Goal: Download file/media

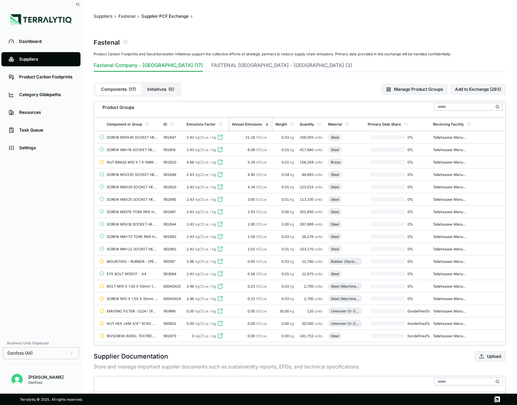
scroll to position [15, 0]
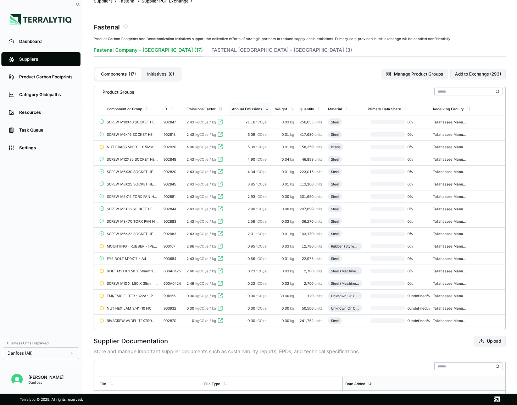
click at [34, 56] on link "Suppliers" at bounding box center [40, 59] width 79 height 14
click at [37, 45] on link "Dashboard" at bounding box center [40, 41] width 79 height 14
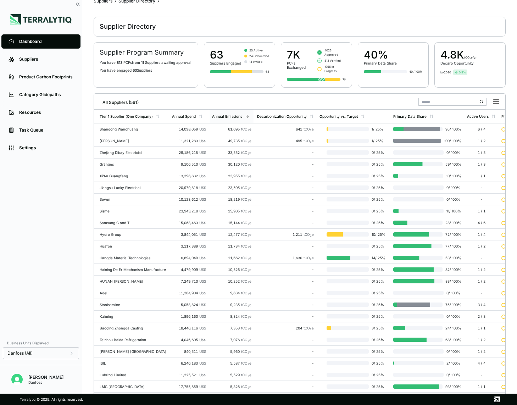
scroll to position [15, 0]
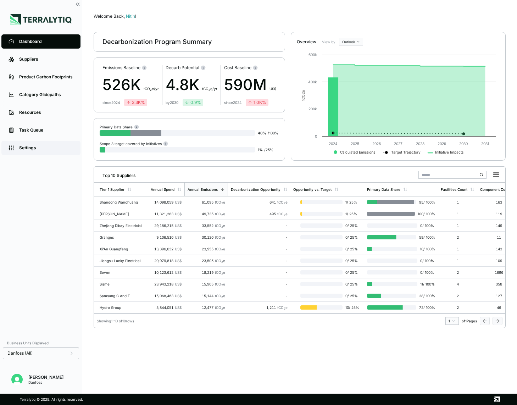
click at [27, 149] on div "Settings" at bounding box center [46, 148] width 54 height 6
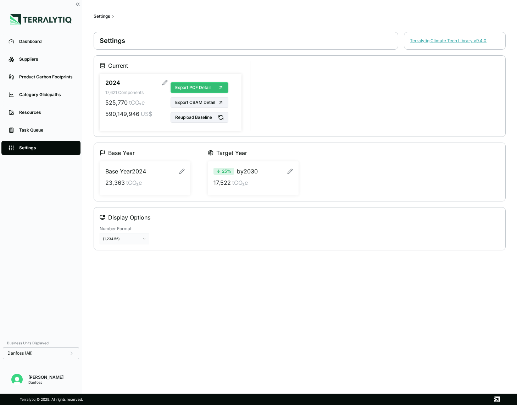
click at [209, 85] on span "Export PCF Detail" at bounding box center [192, 88] width 35 height 6
click at [36, 44] on div "Dashboard" at bounding box center [46, 42] width 54 height 6
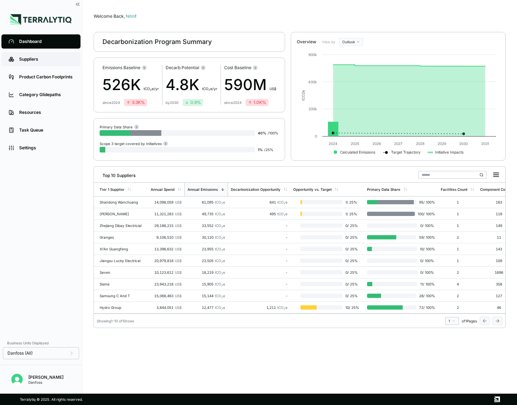
click at [40, 60] on div "Suppliers" at bounding box center [46, 59] width 54 height 6
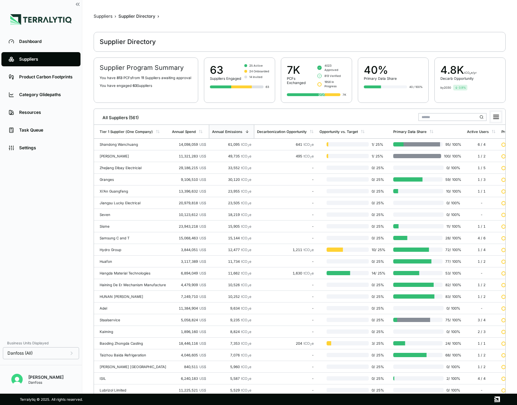
click at [495, 114] on rect at bounding box center [496, 117] width 10 height 10
click at [480, 135] on li "Download XLSX" at bounding box center [480, 138] width 40 height 7
click at [26, 149] on div "Settings" at bounding box center [46, 148] width 54 height 6
